Goal: Information Seeking & Learning: Learn about a topic

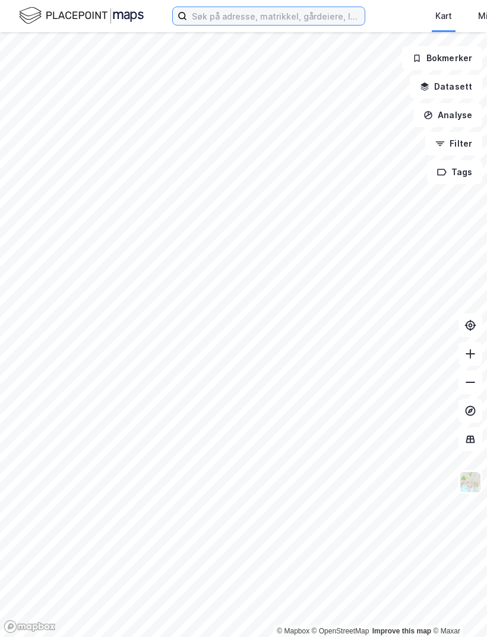
click at [231, 24] on input at bounding box center [276, 16] width 178 height 18
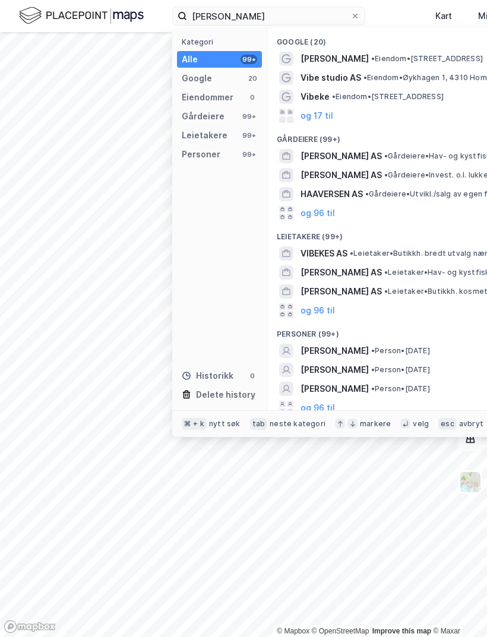
click at [363, 346] on span "[PERSON_NAME]" at bounding box center [335, 351] width 68 height 14
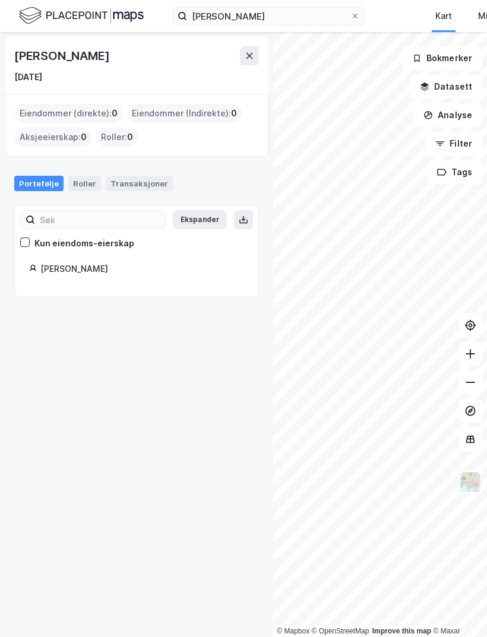
click at [140, 177] on div "Transaksjoner" at bounding box center [139, 183] width 67 height 15
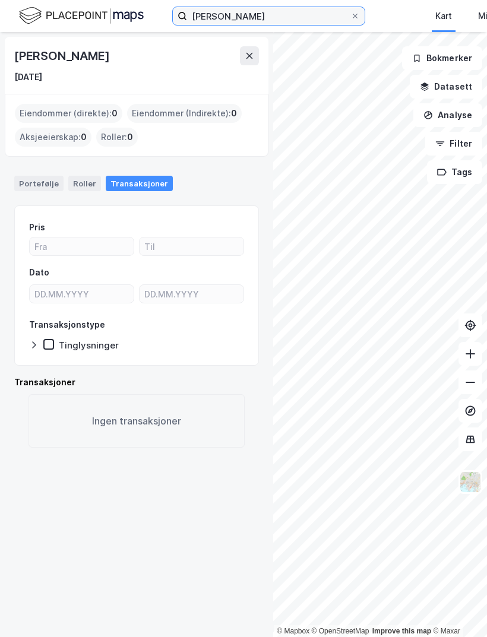
click at [221, 18] on input "[PERSON_NAME]" at bounding box center [268, 16] width 163 height 18
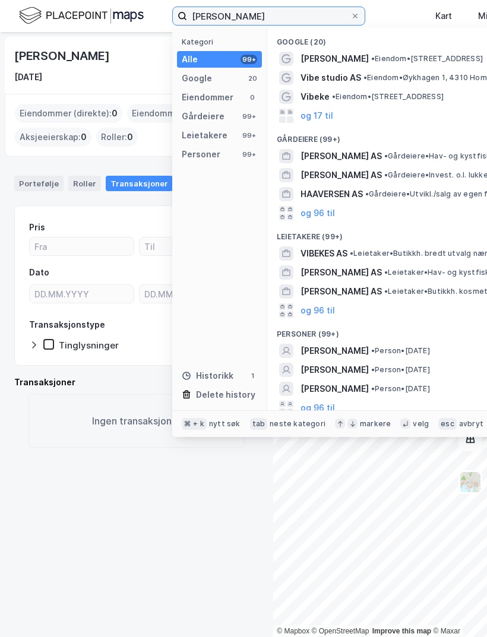
click at [219, 15] on input "[PERSON_NAME]" at bounding box center [268, 16] width 163 height 18
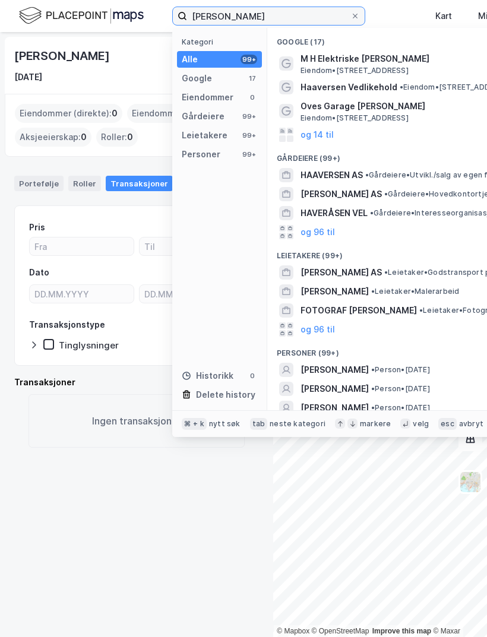
click at [289, 11] on input "[PERSON_NAME]" at bounding box center [268, 16] width 163 height 18
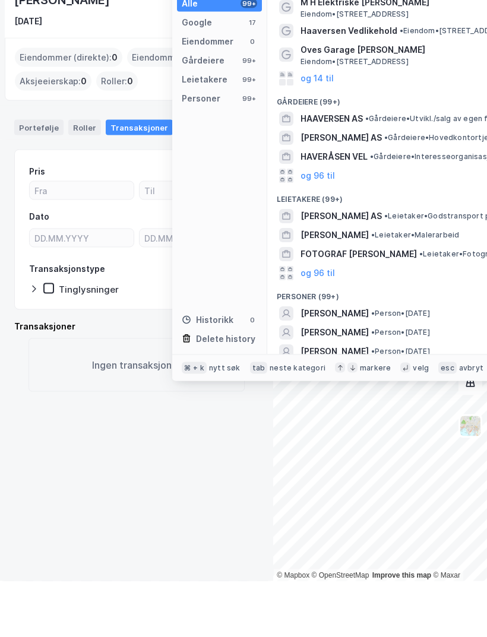
click at [326, 420] on button "og 96 til" at bounding box center [318, 427] width 34 height 14
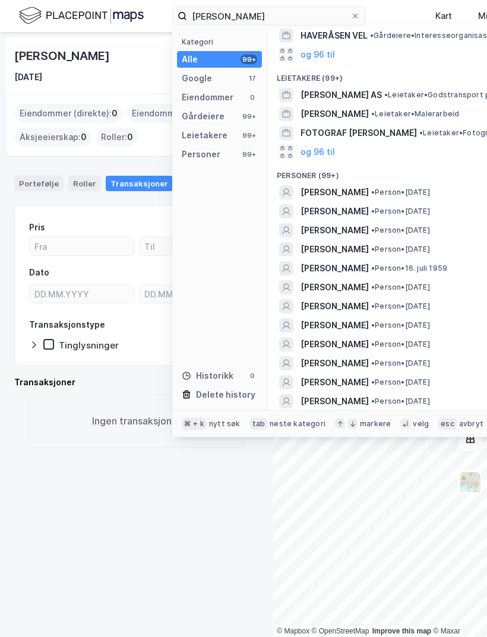
scroll to position [176, 0]
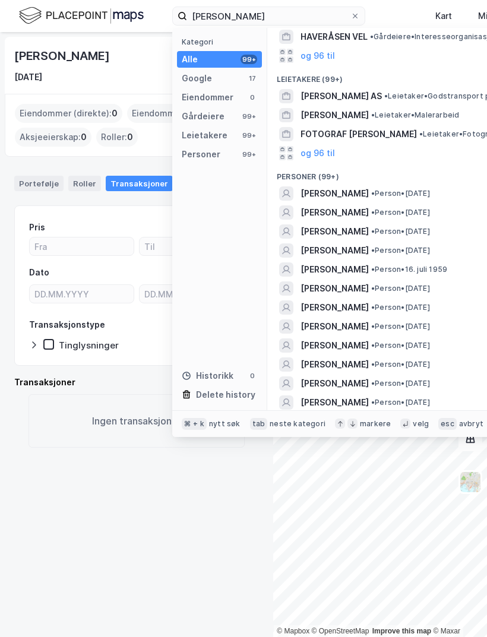
click at [369, 342] on span "[PERSON_NAME]" at bounding box center [335, 346] width 68 height 14
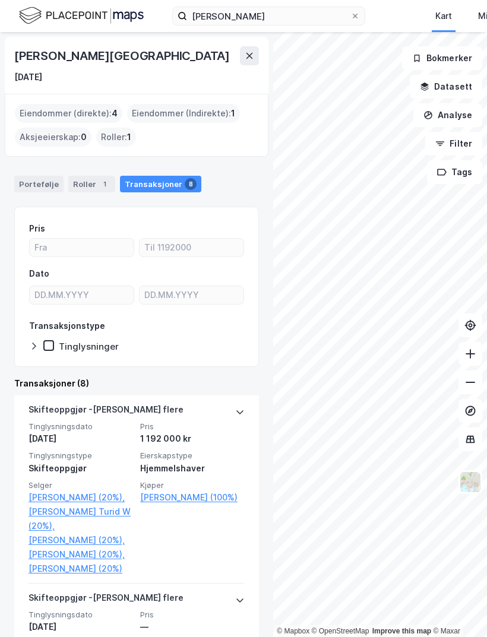
scroll to position [38, 0]
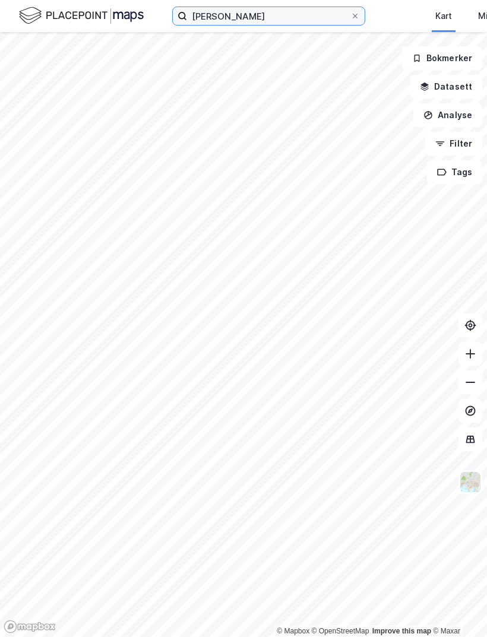
click at [291, 14] on input "[PERSON_NAME]" at bounding box center [268, 16] width 163 height 18
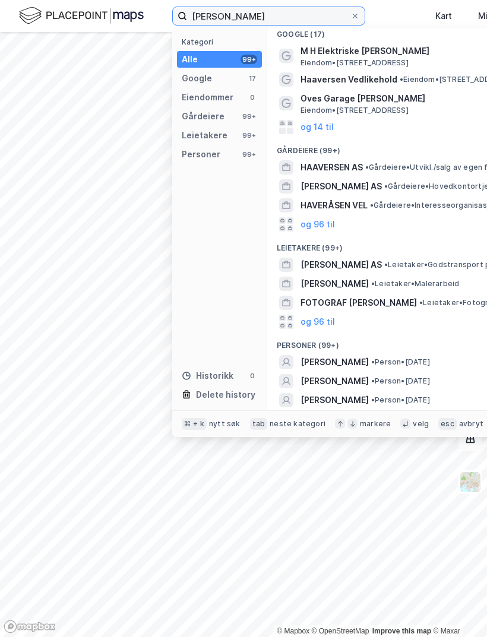
scroll to position [7, 0]
click at [323, 316] on button "og 96 til" at bounding box center [318, 322] width 34 height 14
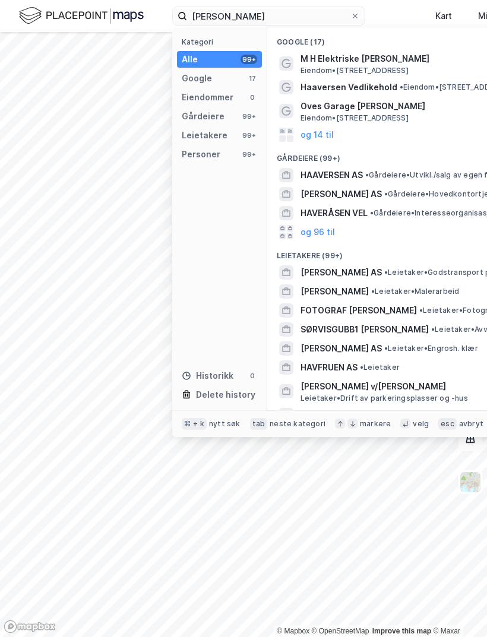
scroll to position [0, 0]
click at [325, 234] on button "og 96 til" at bounding box center [318, 232] width 34 height 14
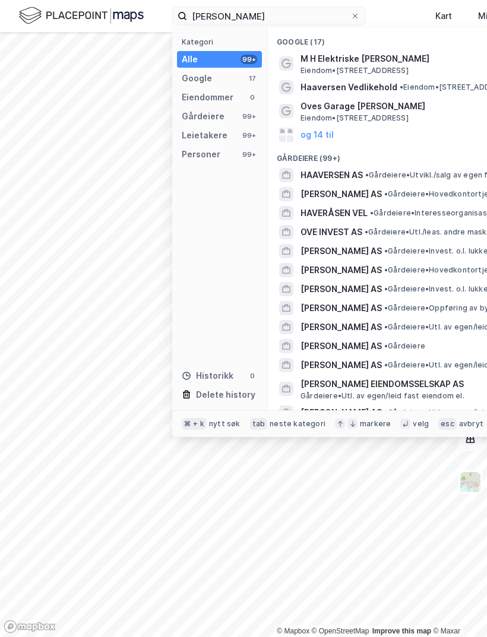
click at [348, 229] on span "OVE INVEST AS" at bounding box center [332, 232] width 62 height 14
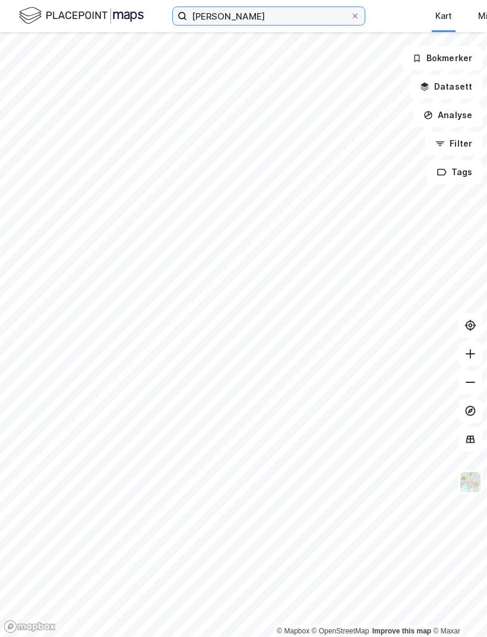
click at [296, 20] on input "[PERSON_NAME]" at bounding box center [268, 16] width 163 height 18
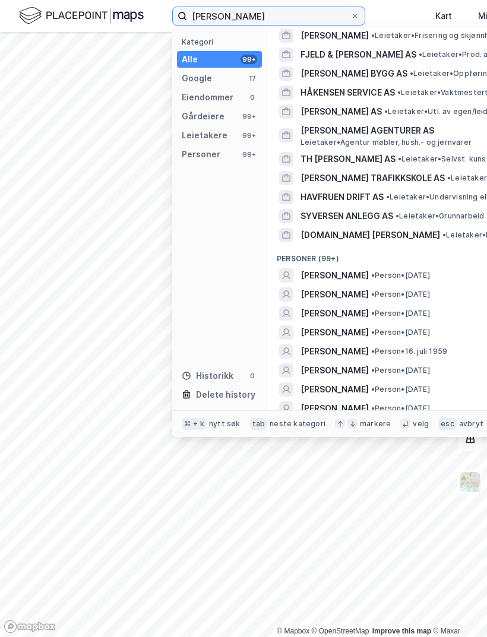
scroll to position [3971, 0]
click at [369, 401] on span "[PERSON_NAME]" at bounding box center [335, 408] width 68 height 14
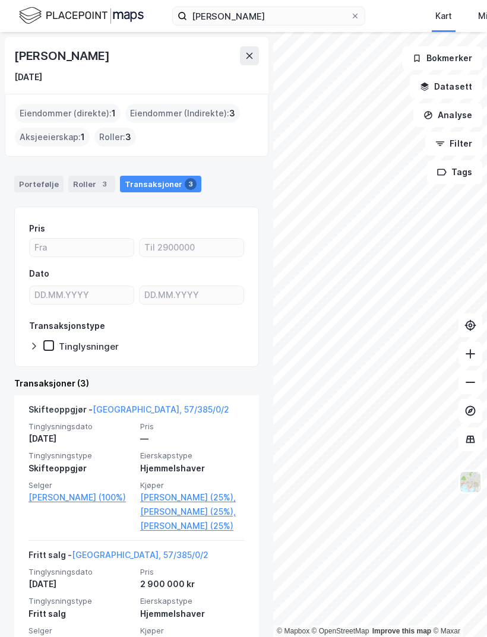
click at [32, 176] on div "Portefølje" at bounding box center [38, 184] width 49 height 17
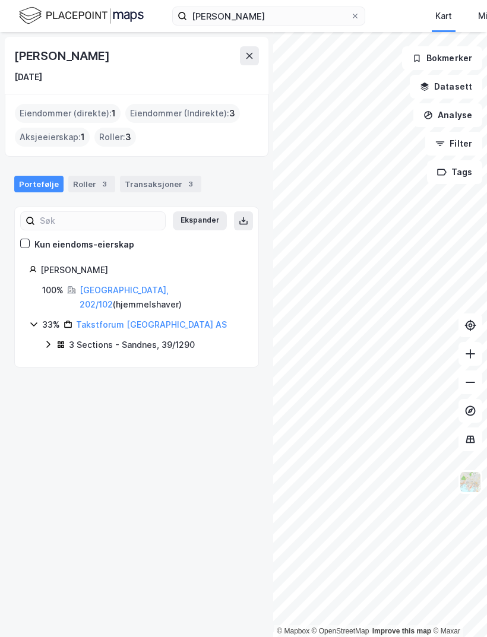
click at [46, 340] on icon at bounding box center [48, 345] width 10 height 10
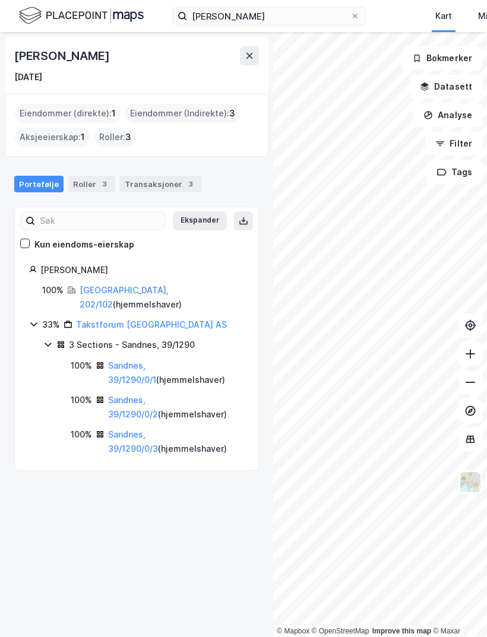
click at [35, 104] on div "Eiendommer (direkte) : 1" at bounding box center [68, 113] width 106 height 19
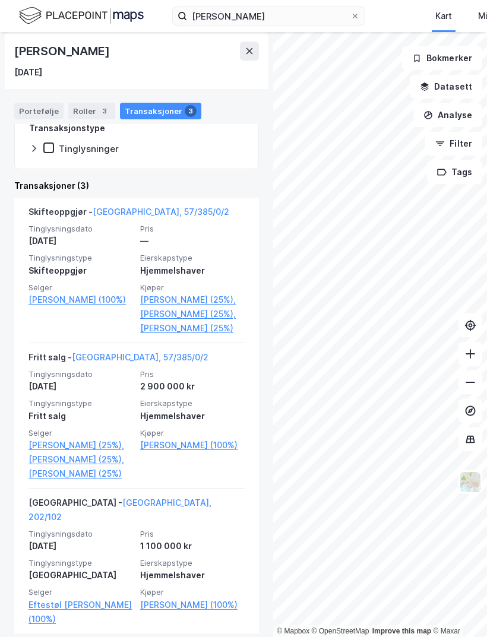
scroll to position [197, 0]
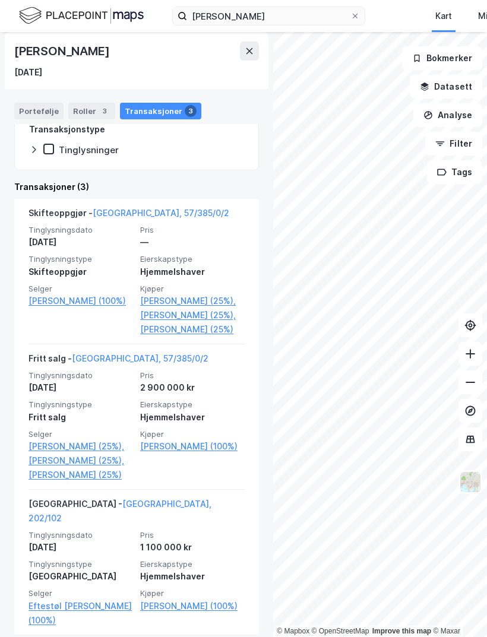
click at [150, 507] on link "[GEOGRAPHIC_DATA], 202/102" at bounding box center [120, 511] width 183 height 24
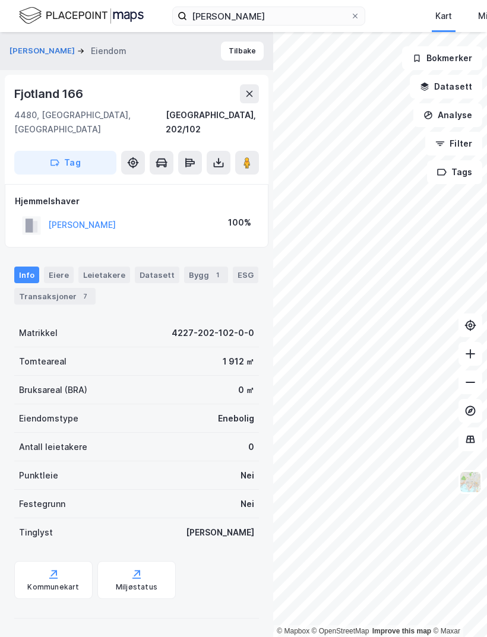
click at [44, 288] on div "Transaksjoner 7" at bounding box center [54, 296] width 81 height 17
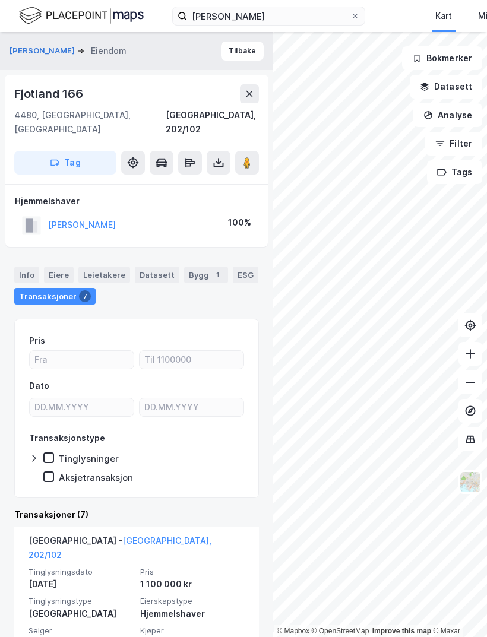
click at [0, 0] on button "[PERSON_NAME]" at bounding box center [0, 0] width 0 height 0
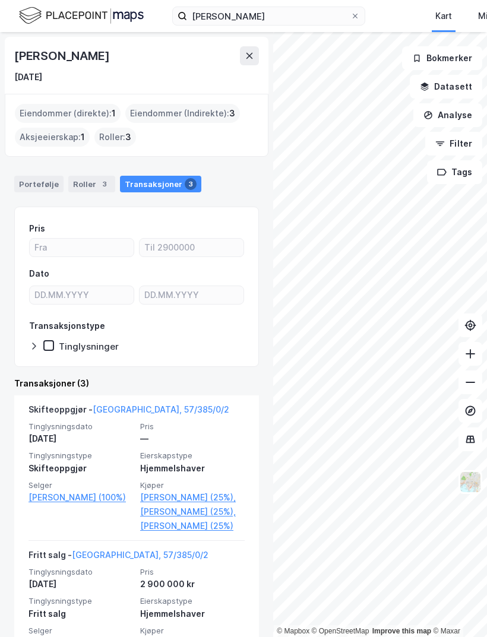
click at [50, 109] on div "Eiendommer (direkte) : 1" at bounding box center [68, 113] width 106 height 19
click at [47, 115] on div "Eiendommer (direkte) : 1" at bounding box center [68, 113] width 106 height 19
click at [45, 110] on div "Eiendommer (direkte) : 1" at bounding box center [68, 113] width 106 height 19
click at [40, 180] on div "Portefølje" at bounding box center [38, 184] width 49 height 17
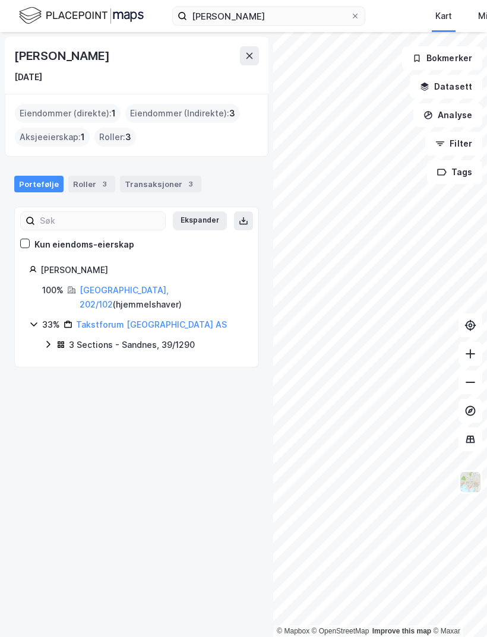
click at [27, 60] on div "[PERSON_NAME]" at bounding box center [62, 55] width 97 height 19
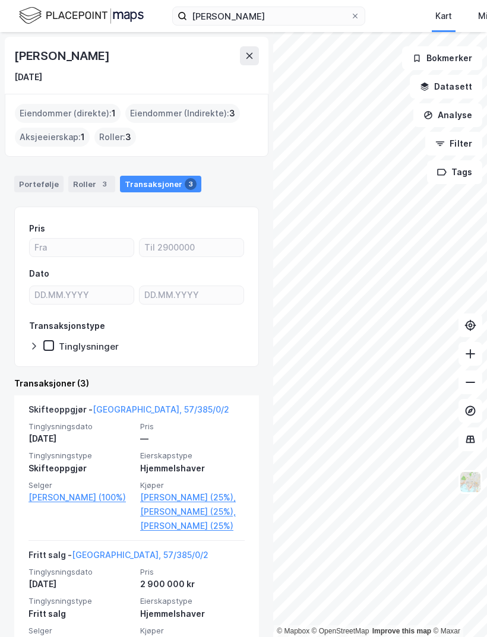
scroll to position [38, 0]
click at [285, 19] on input "[PERSON_NAME]" at bounding box center [268, 16] width 163 height 18
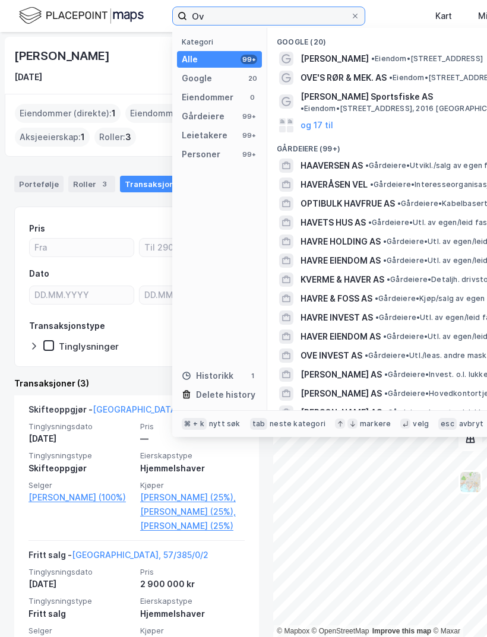
type input "O"
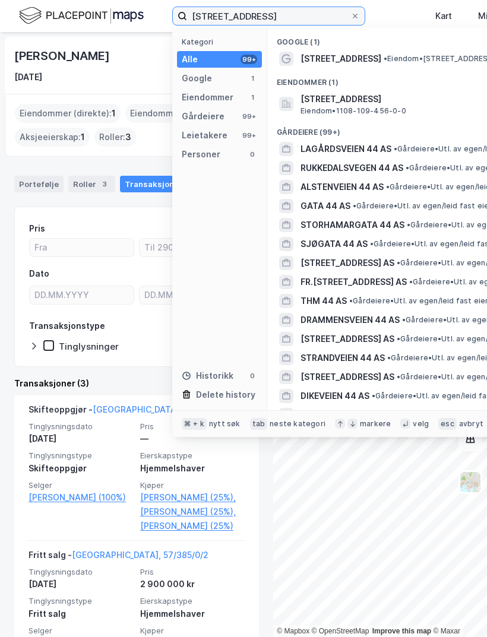
type input "[STREET_ADDRESS]"
click at [409, 95] on span "[STREET_ADDRESS]" at bounding box center [443, 99] width 285 height 14
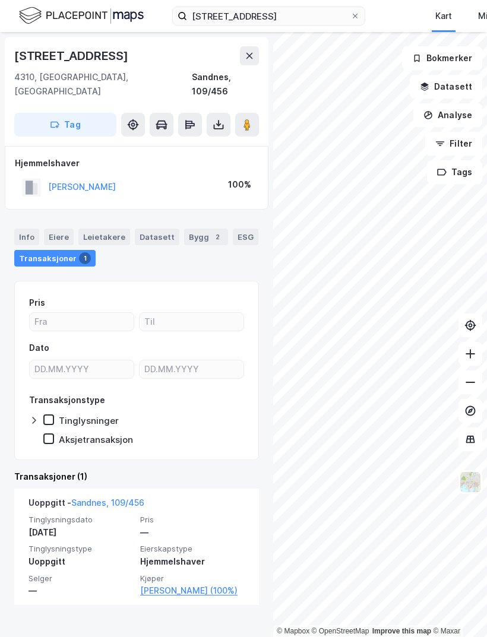
click at [0, 0] on button "[PERSON_NAME]" at bounding box center [0, 0] width 0 height 0
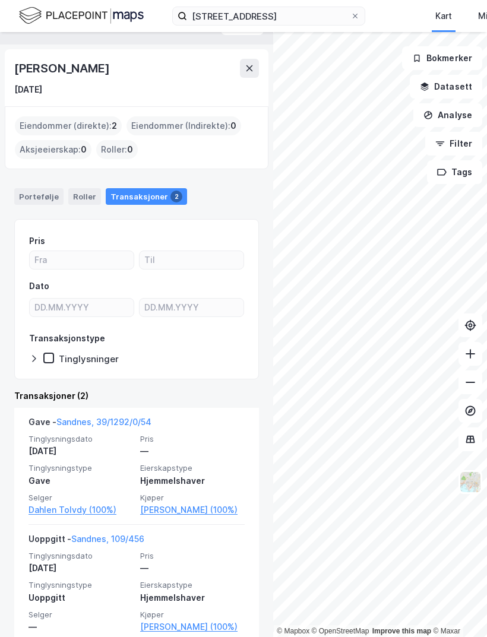
scroll to position [25, 0]
click at [36, 189] on div "Portefølje" at bounding box center [38, 197] width 49 height 17
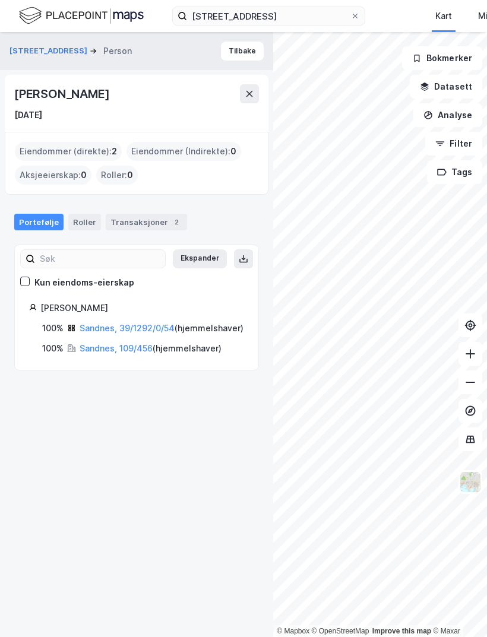
click at [165, 323] on link "Sandnes, 39/1292/0/54" at bounding box center [127, 328] width 95 height 10
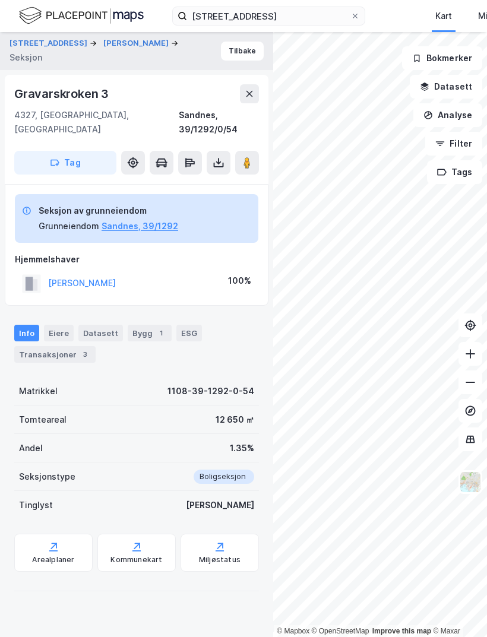
click at [79, 349] on div "3" at bounding box center [85, 355] width 12 height 12
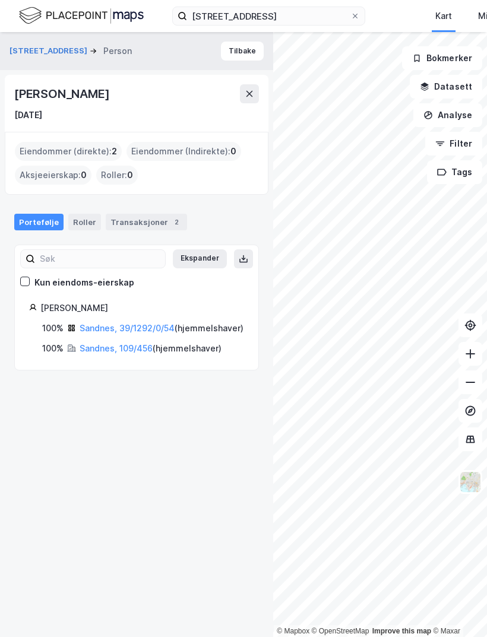
click at [143, 323] on link "Sandnes, 39/1292/0/54" at bounding box center [127, 328] width 95 height 10
